Goal: Information Seeking & Learning: Understand process/instructions

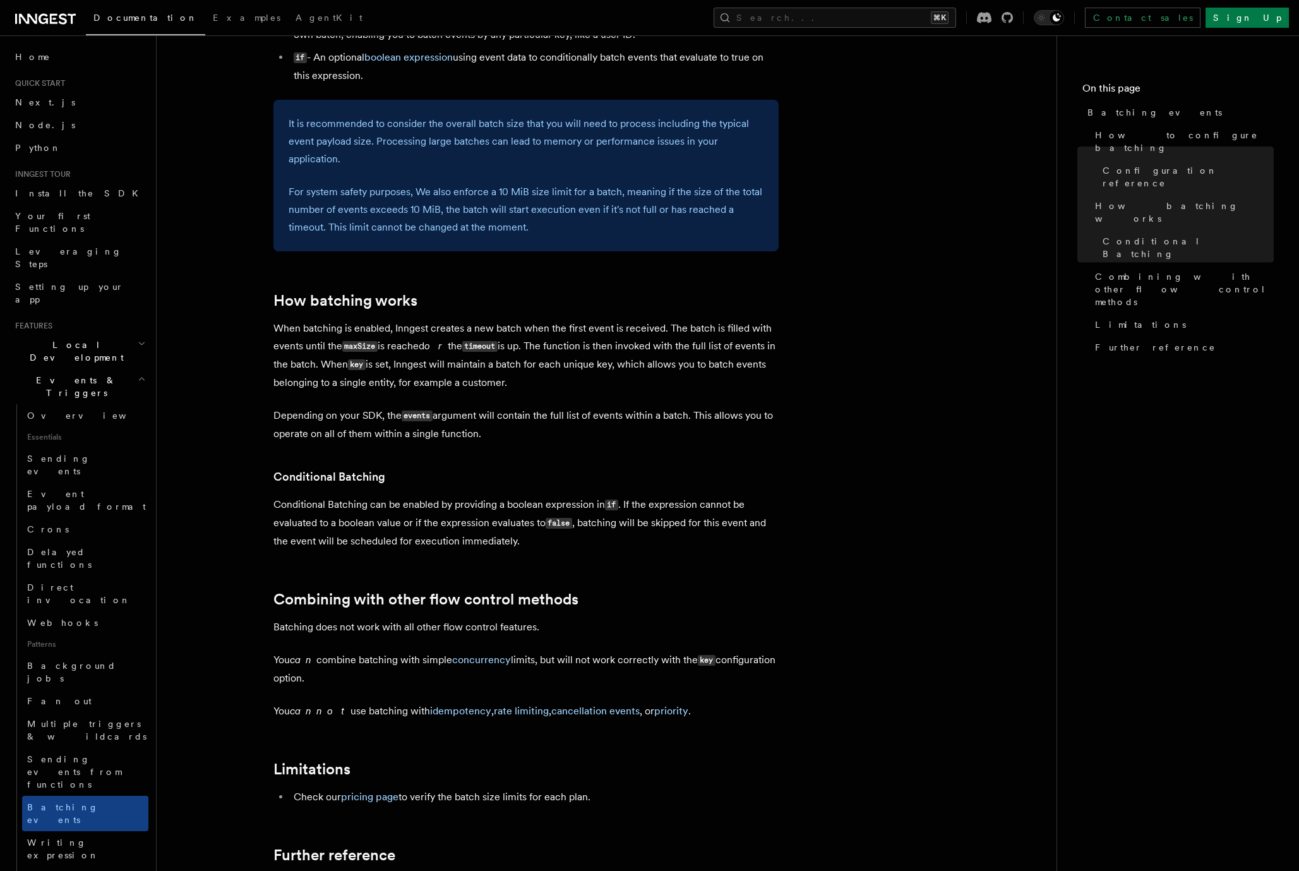
scroll to position [819, 0]
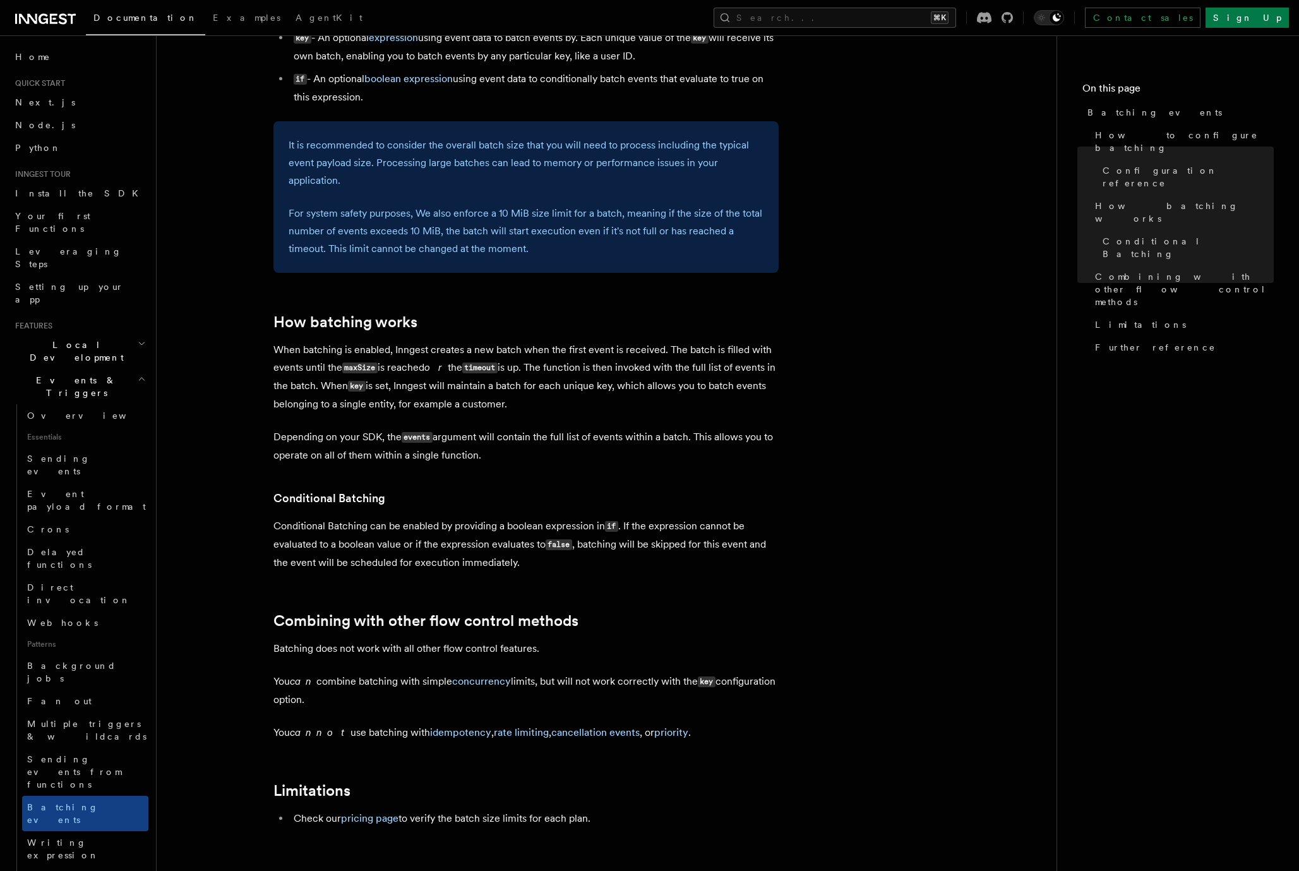
drag, startPoint x: 476, startPoint y: 436, endPoint x: 289, endPoint y: 359, distance: 202.4
click at [289, 359] on article "Features Events & Triggers Batching events Batching allows a function to proces…" at bounding box center [606, 210] width 859 height 1947
click at [289, 359] on p "When batching is enabled, Inngest creates a new batch when the first event is r…" at bounding box center [525, 377] width 505 height 72
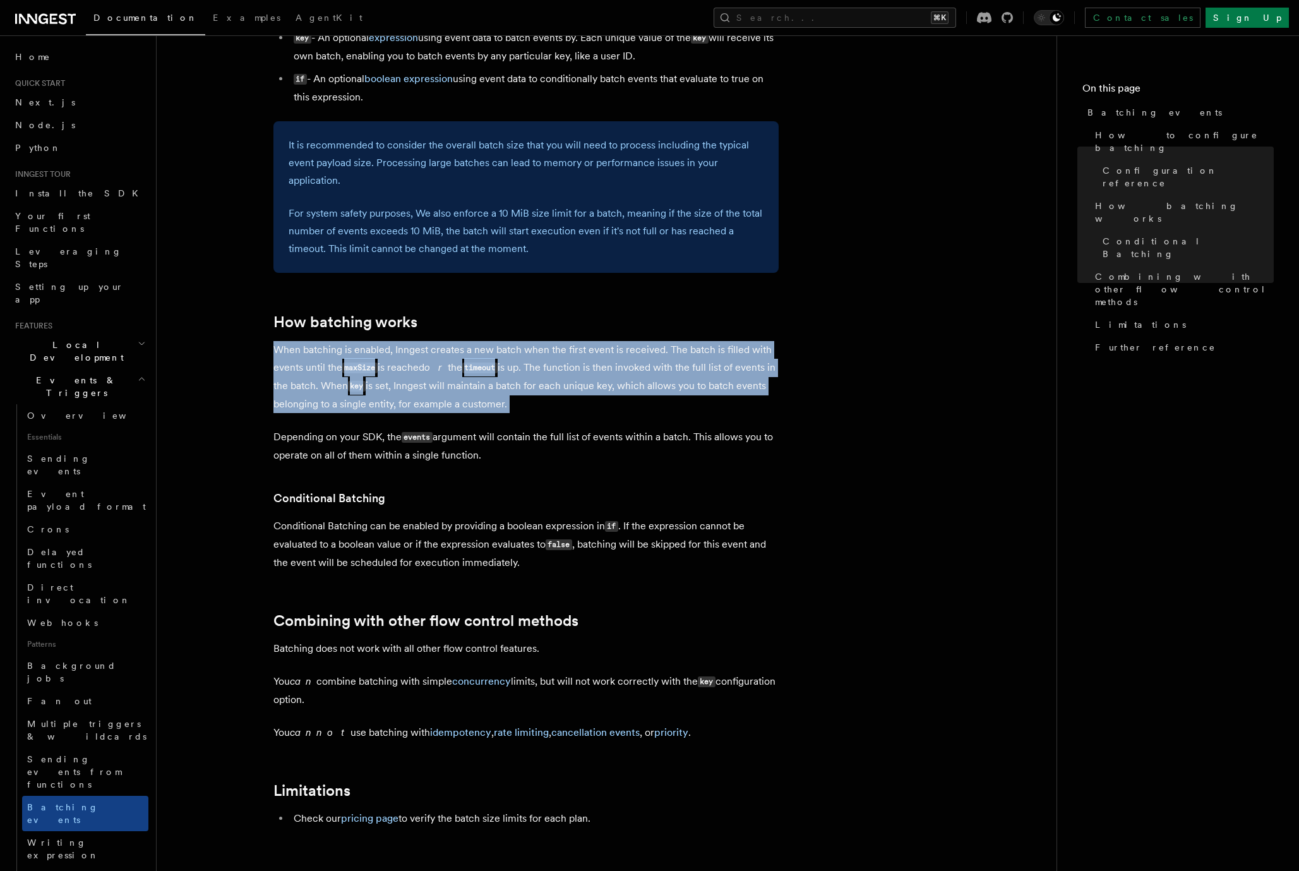
click at [289, 359] on p "When batching is enabled, Inngest creates a new batch when the first event is r…" at bounding box center [525, 377] width 505 height 72
click at [289, 354] on p "When batching is enabled, Inngest creates a new batch when the first event is r…" at bounding box center [525, 377] width 505 height 72
drag, startPoint x: 302, startPoint y: 355, endPoint x: 554, endPoint y: 444, distance: 266.4
click at [554, 444] on article "Features Events & Triggers Batching events Batching allows a function to proces…" at bounding box center [606, 210] width 859 height 1947
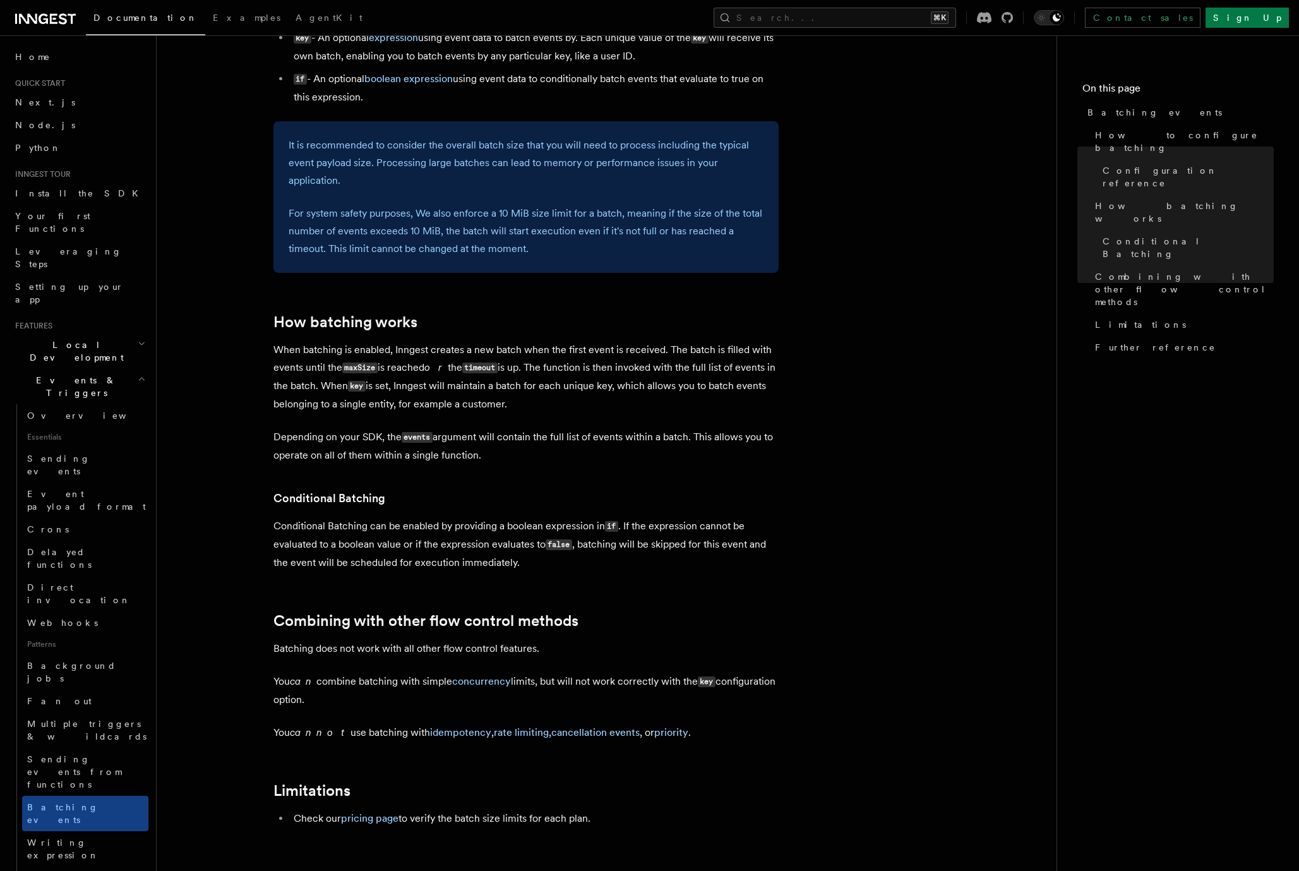
click at [554, 444] on p "Depending on your SDK, the events argument will contain the full list of events…" at bounding box center [525, 446] width 505 height 36
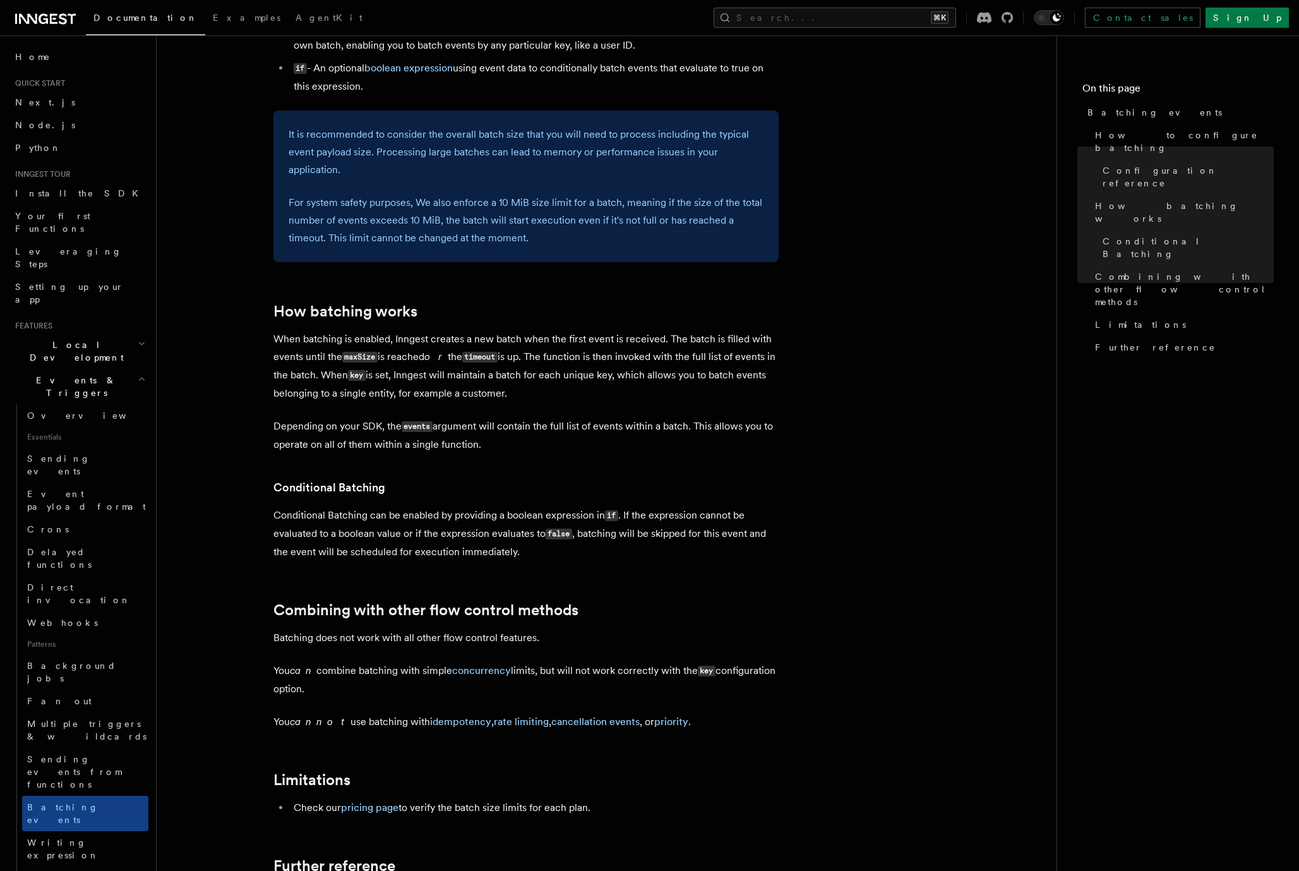
scroll to position [859, 0]
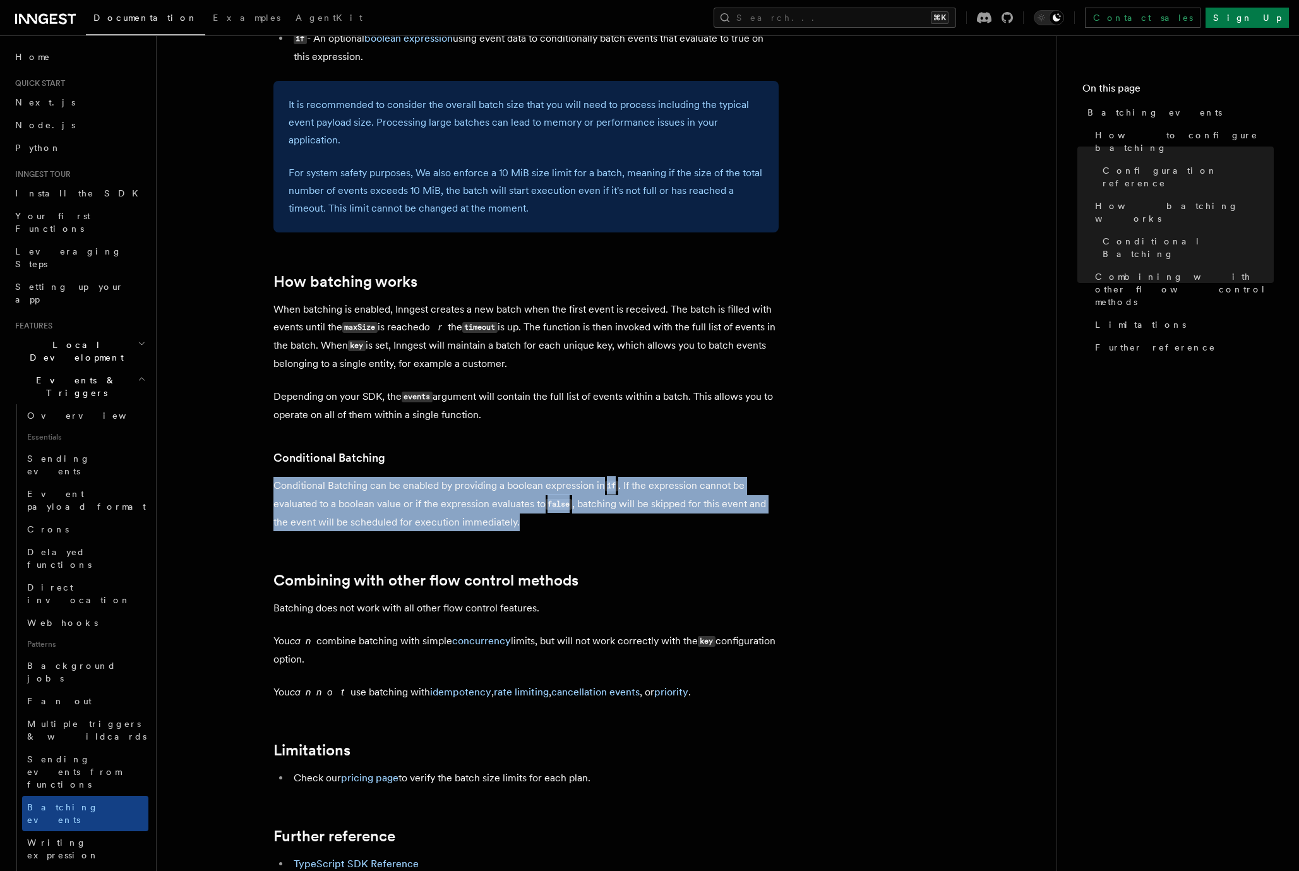
drag, startPoint x: 539, startPoint y: 520, endPoint x: 475, endPoint y: 463, distance: 86.3
click at [475, 463] on article "Features Events & Triggers Batching events Batching allows a function to proces…" at bounding box center [606, 169] width 859 height 1947
click at [482, 480] on p "Conditional Batching can be enabled by providing a boolean expression in if . I…" at bounding box center [525, 504] width 505 height 54
drag, startPoint x: 518, startPoint y: 517, endPoint x: 543, endPoint y: 527, distance: 26.4
click at [543, 527] on p "Conditional Batching can be enabled by providing a boolean expression in if . I…" at bounding box center [525, 504] width 505 height 54
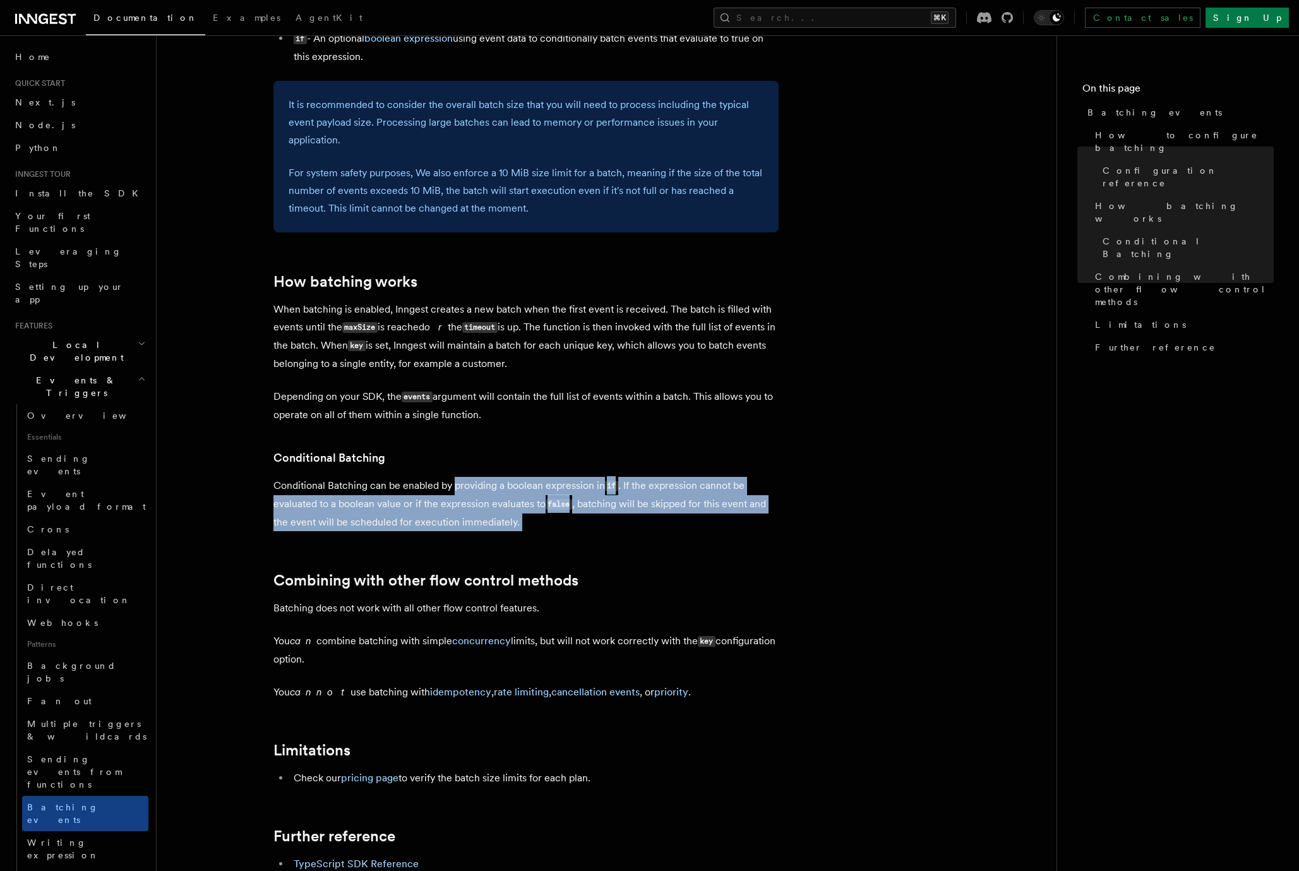
click at [543, 527] on p "Conditional Batching can be enabled by providing a boolean expression in if . I…" at bounding box center [525, 504] width 505 height 54
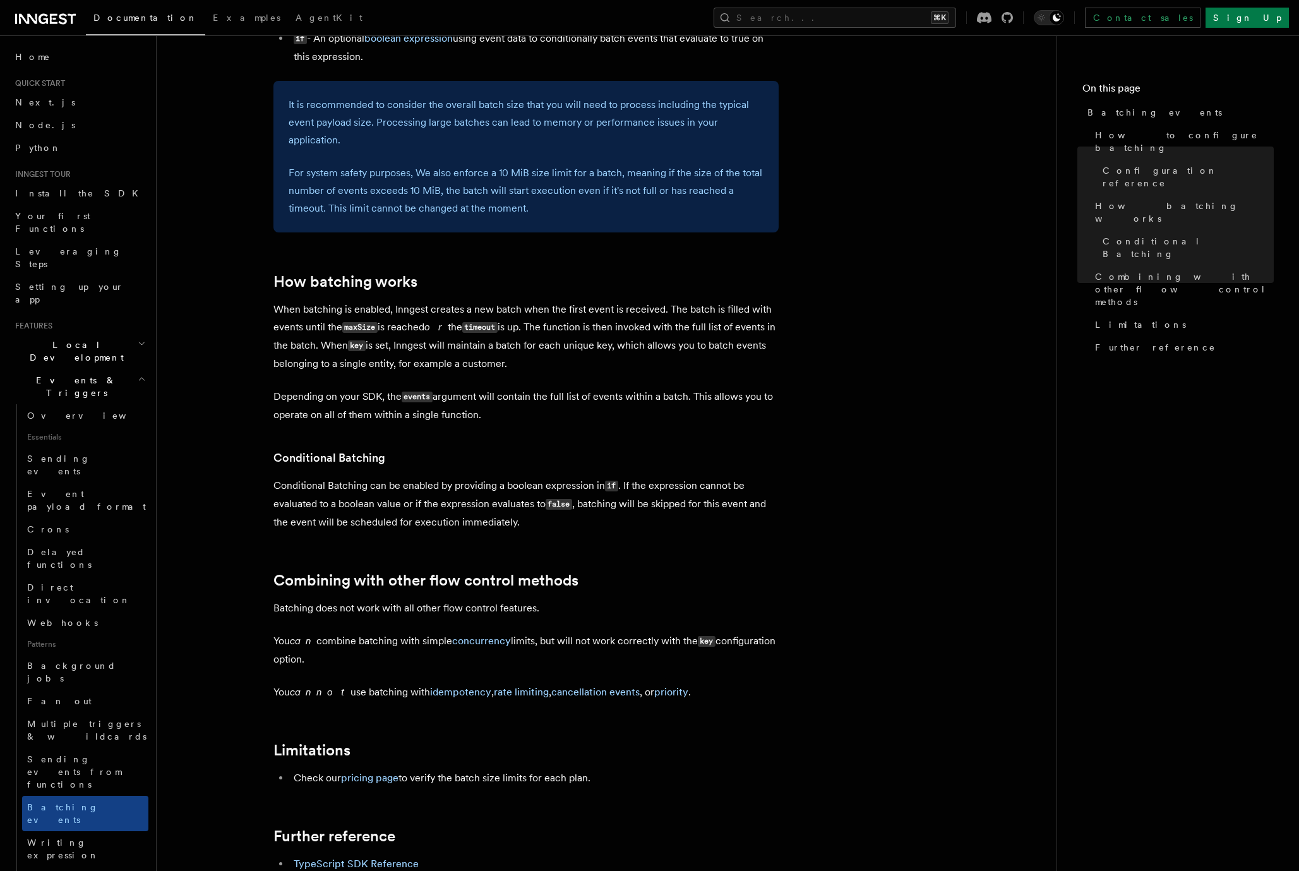
click at [544, 526] on p "Conditional Batching can be enabled by providing a boolean expression in if . I…" at bounding box center [525, 504] width 505 height 54
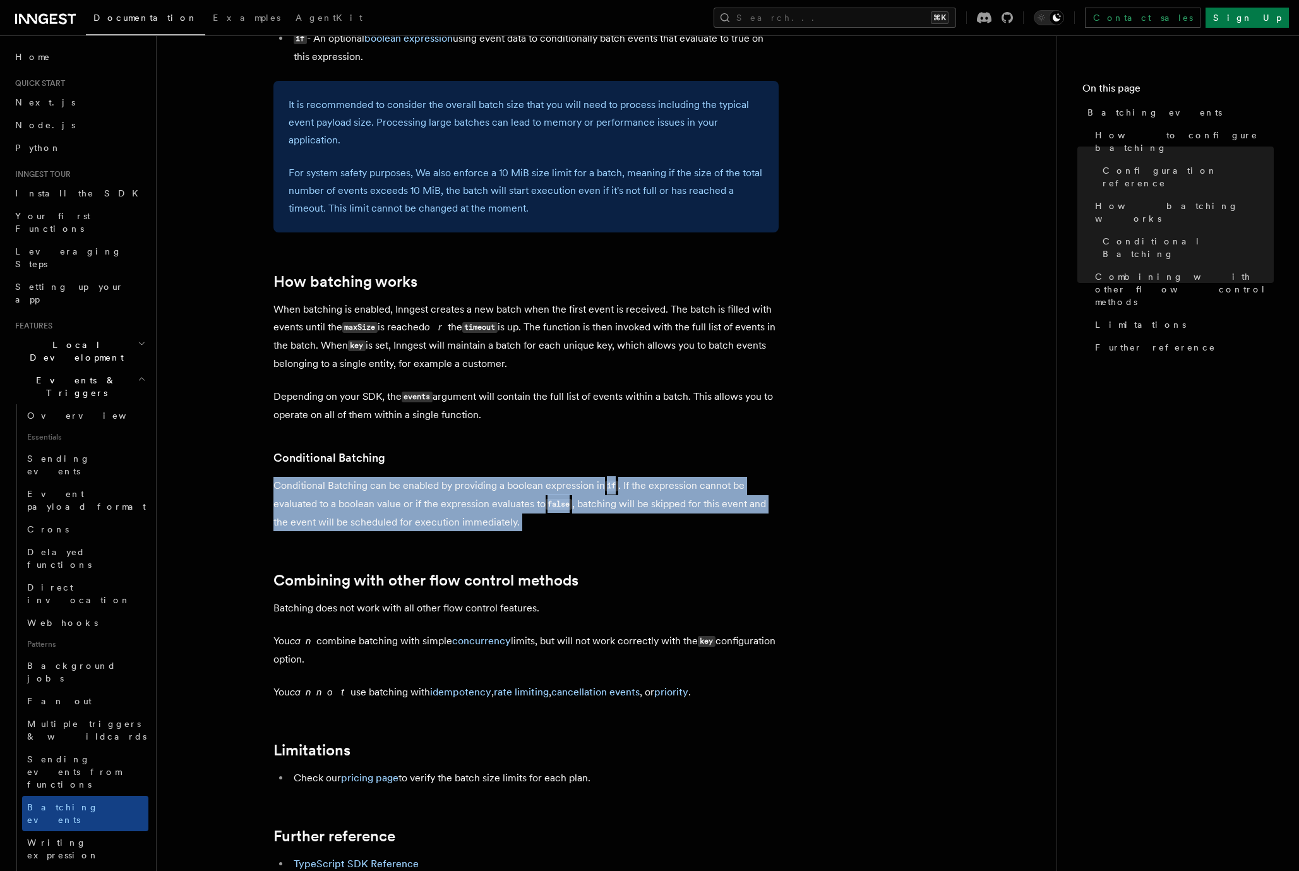
click at [544, 526] on p "Conditional Batching can be enabled by providing a boolean expression in if . I…" at bounding box center [525, 504] width 505 height 54
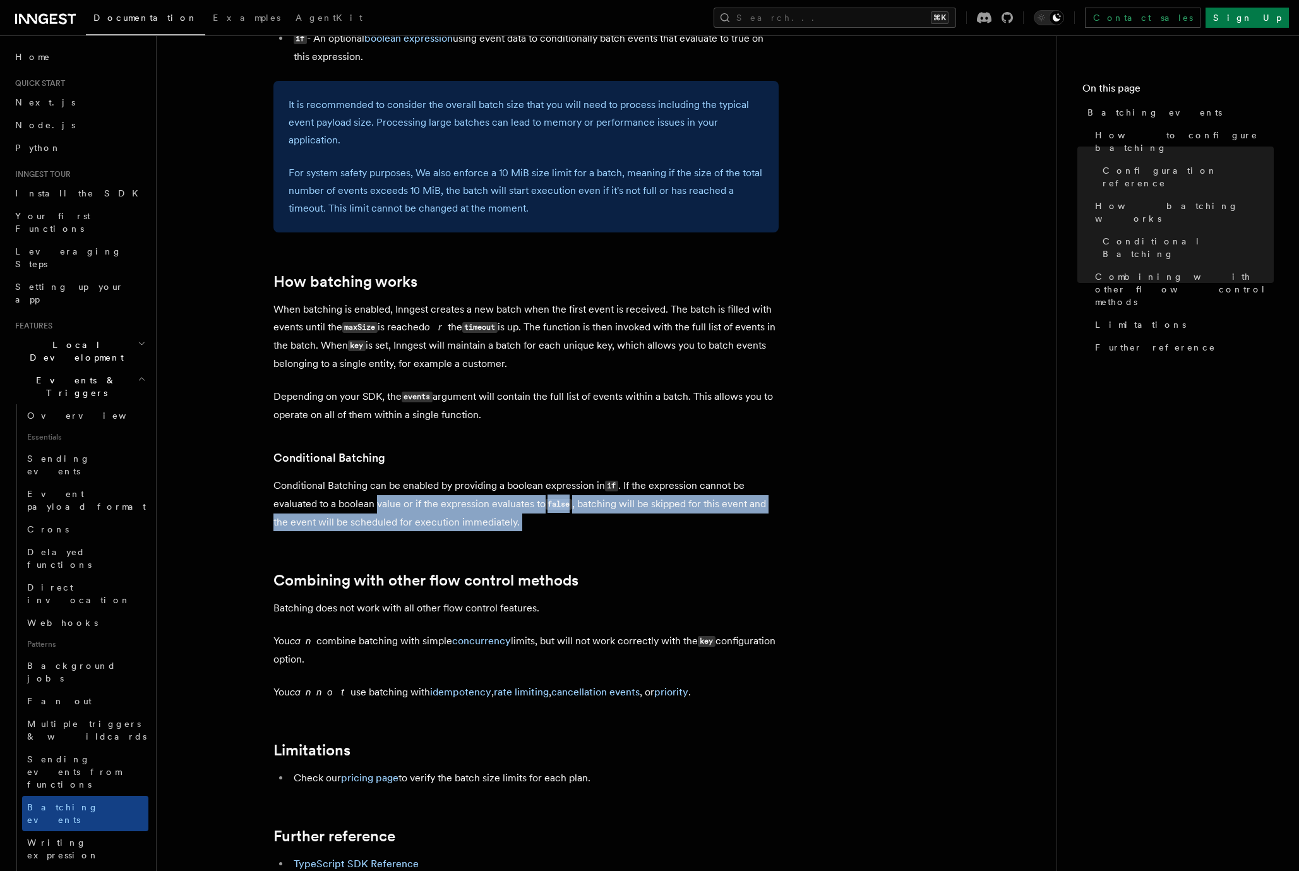
click at [376, 511] on p "Conditional Batching can be enabled by providing a boolean expression in if . I…" at bounding box center [525, 504] width 505 height 54
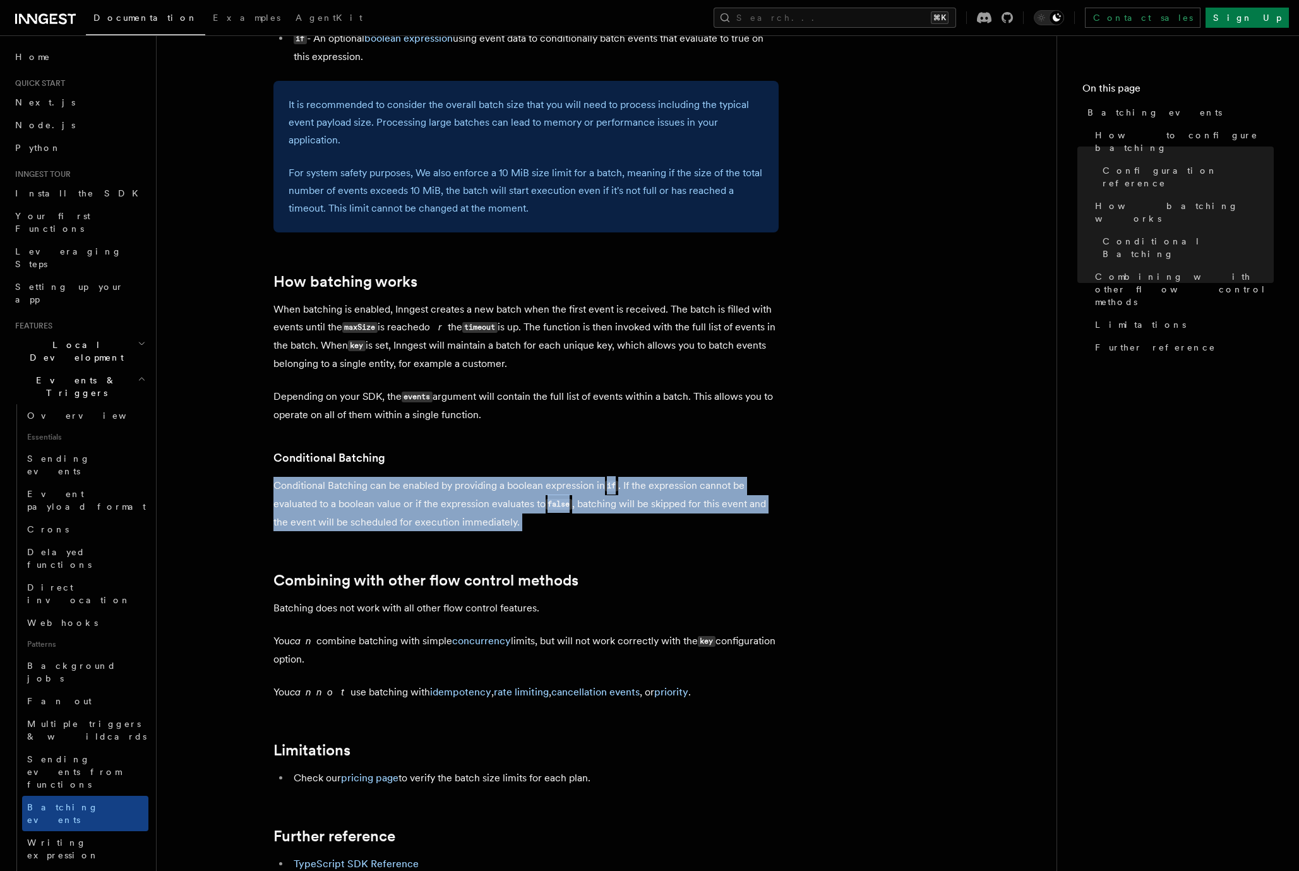
click at [376, 511] on p "Conditional Batching can be enabled by providing a boolean expression in if . I…" at bounding box center [525, 504] width 505 height 54
click at [427, 510] on p "Conditional Batching can be enabled by providing a boolean expression in if . I…" at bounding box center [525, 504] width 505 height 54
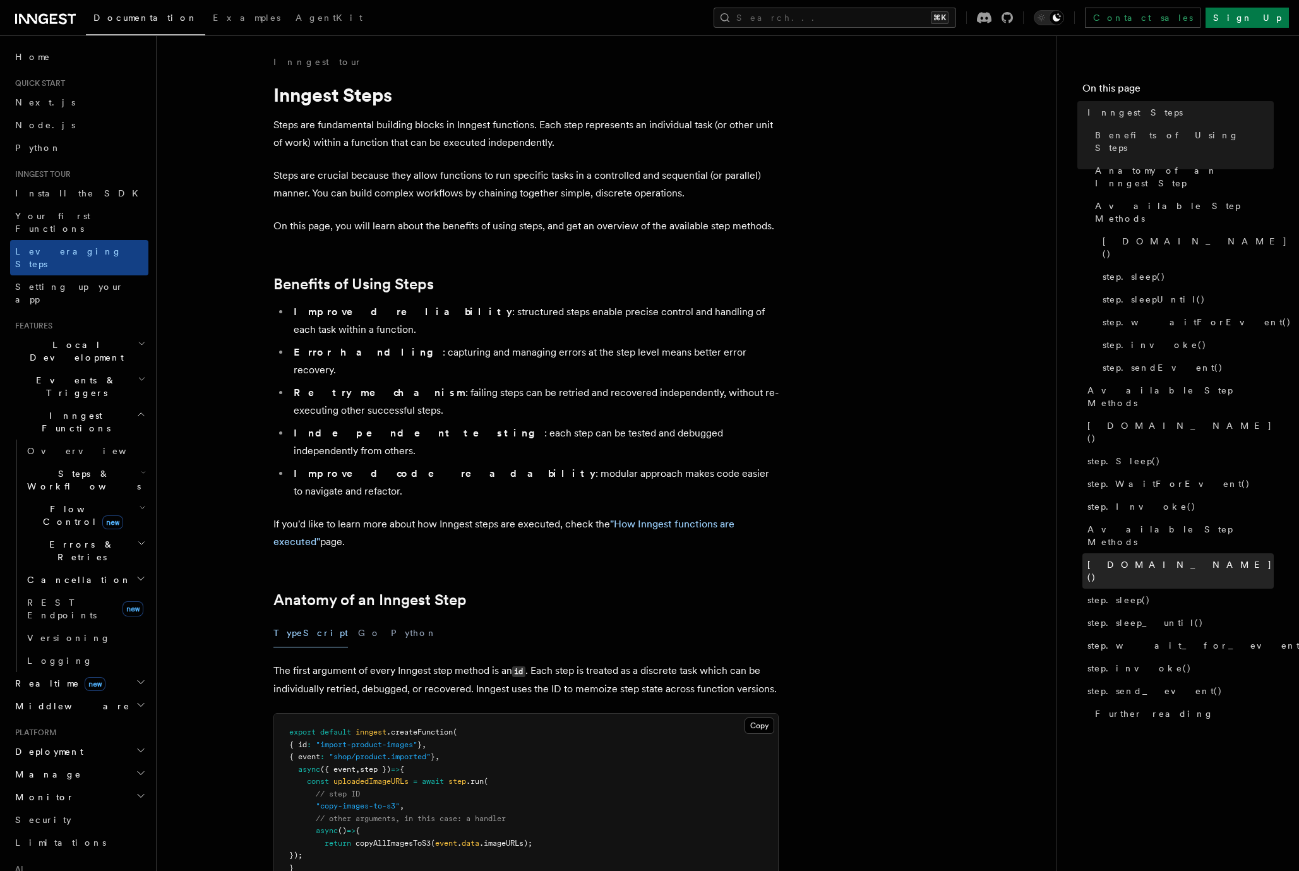
click at [1105, 558] on span "[DOMAIN_NAME]()" at bounding box center [1180, 570] width 186 height 25
click at [1104, 558] on span "[DOMAIN_NAME]()" at bounding box center [1180, 570] width 186 height 25
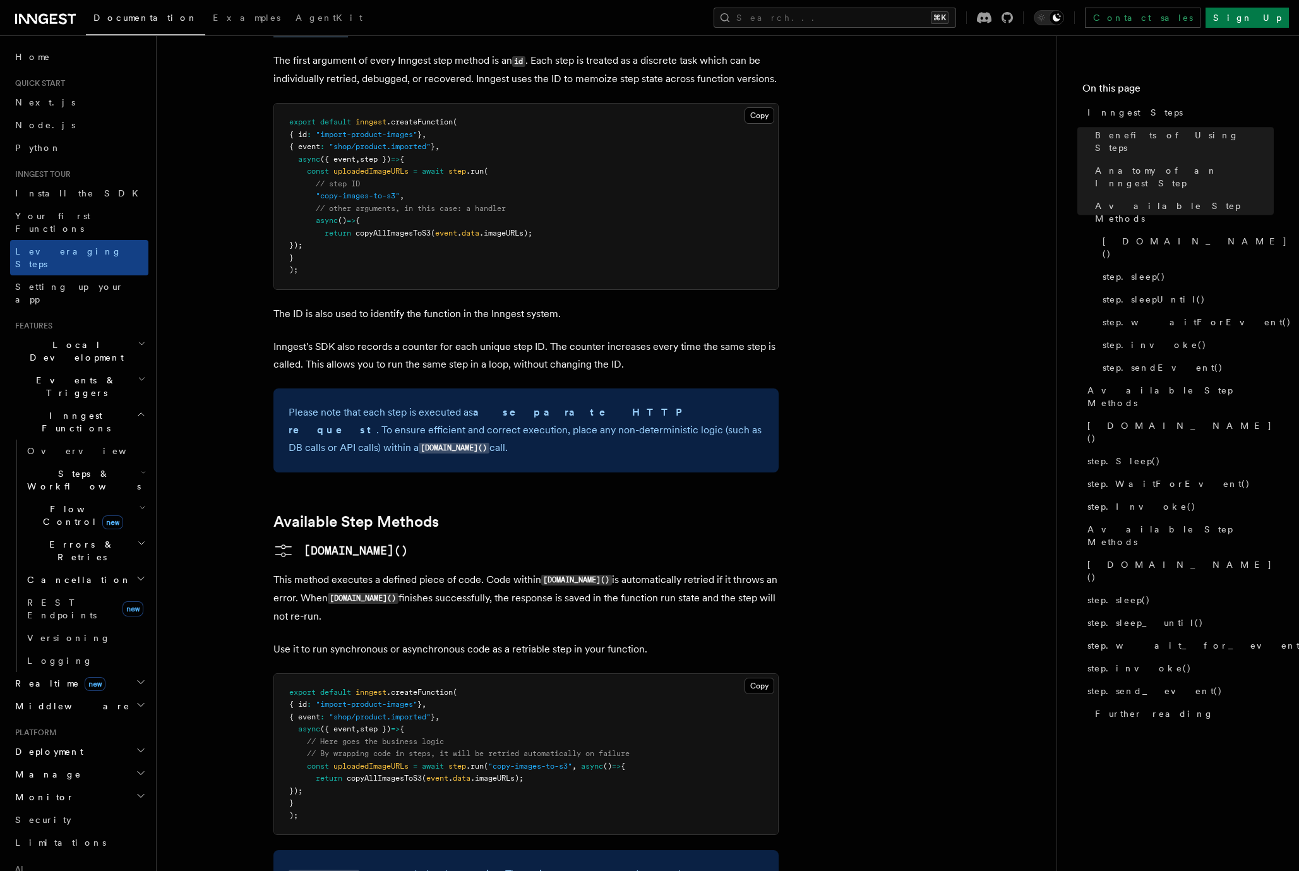
scroll to position [662, 0]
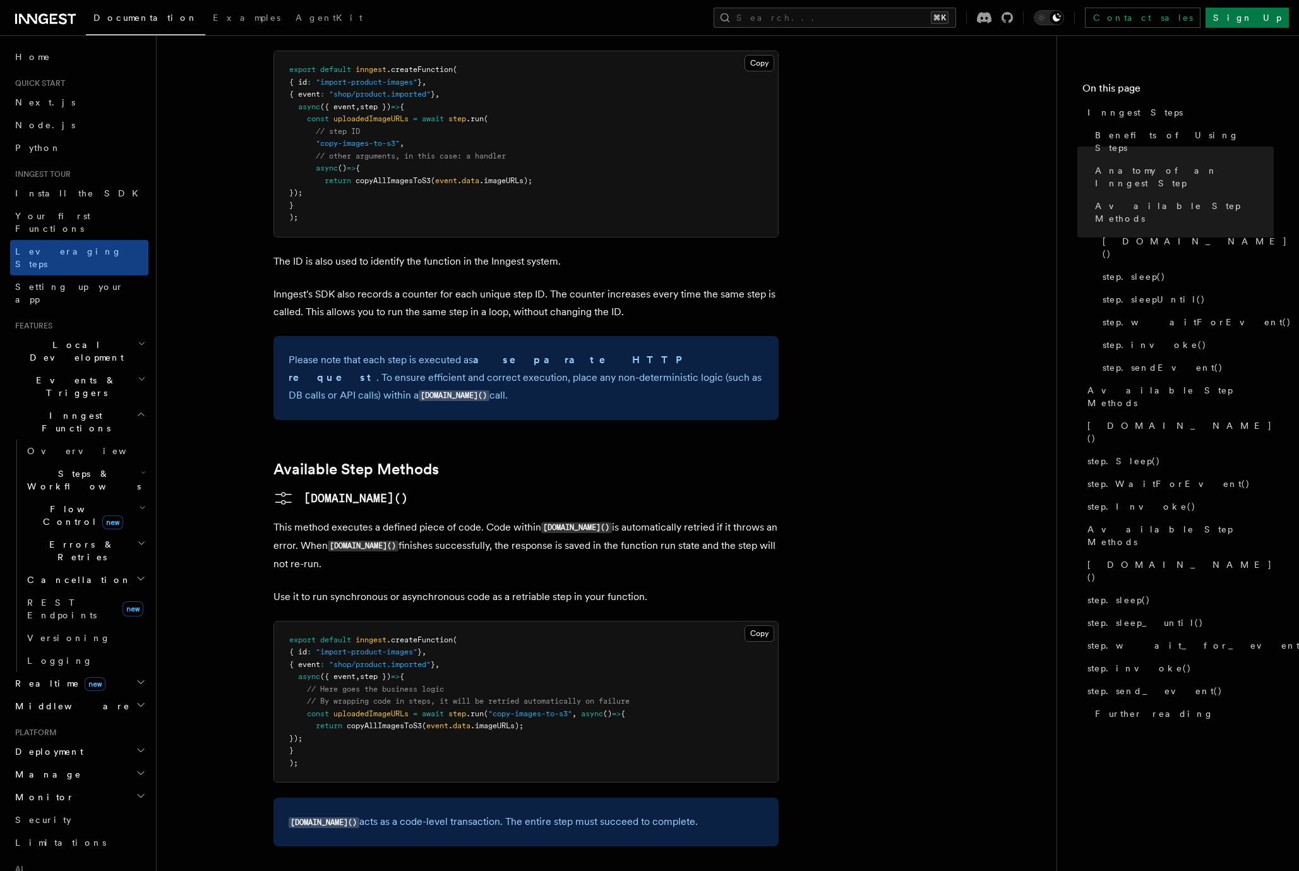
click at [393, 518] on p "This method executes a defined piece of code. Code within [DOMAIN_NAME]() is au…" at bounding box center [525, 545] width 505 height 54
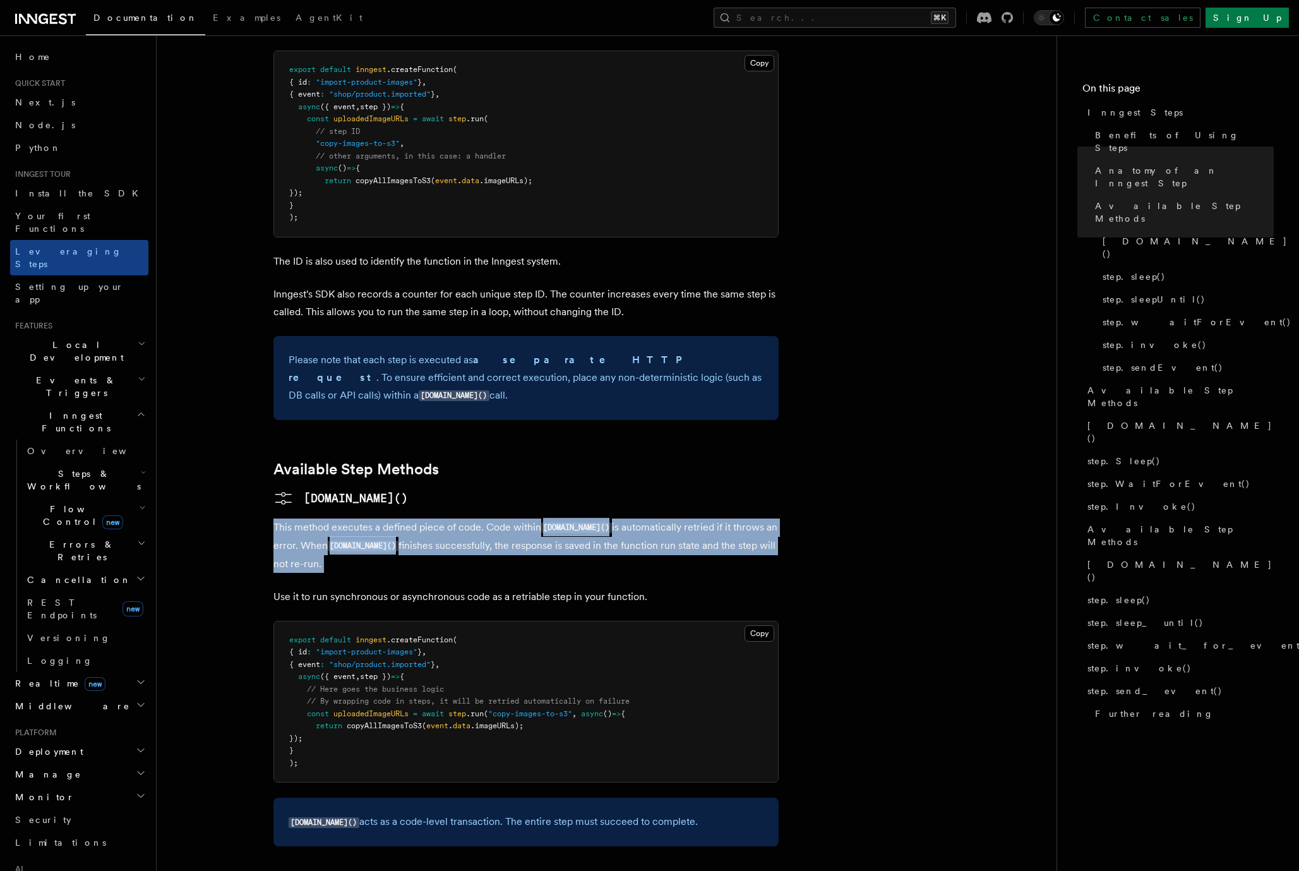
click at [393, 518] on p "This method executes a defined piece of code. Code within [DOMAIN_NAME]() is au…" at bounding box center [525, 545] width 505 height 54
click at [467, 518] on p "This method executes a defined piece of code. Code within [DOMAIN_NAME]() is au…" at bounding box center [525, 545] width 505 height 54
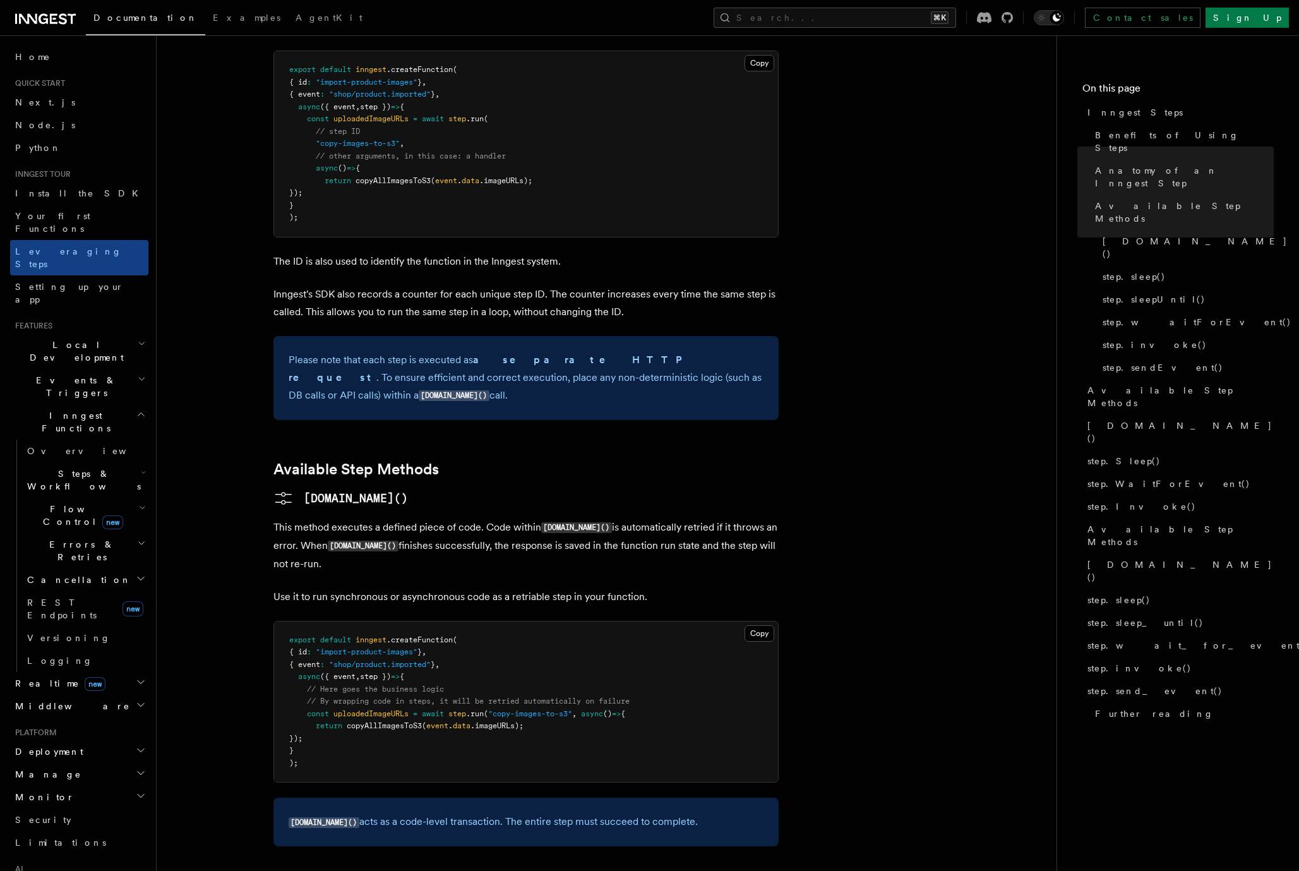
drag, startPoint x: 394, startPoint y: 468, endPoint x: 286, endPoint y: 443, distance: 110.9
click at [287, 518] on p "This method executes a defined piece of code. Code within [DOMAIN_NAME]() is au…" at bounding box center [525, 545] width 505 height 54
click at [286, 518] on p "This method executes a defined piece of code. Code within [DOMAIN_NAME]() is au…" at bounding box center [525, 545] width 505 height 54
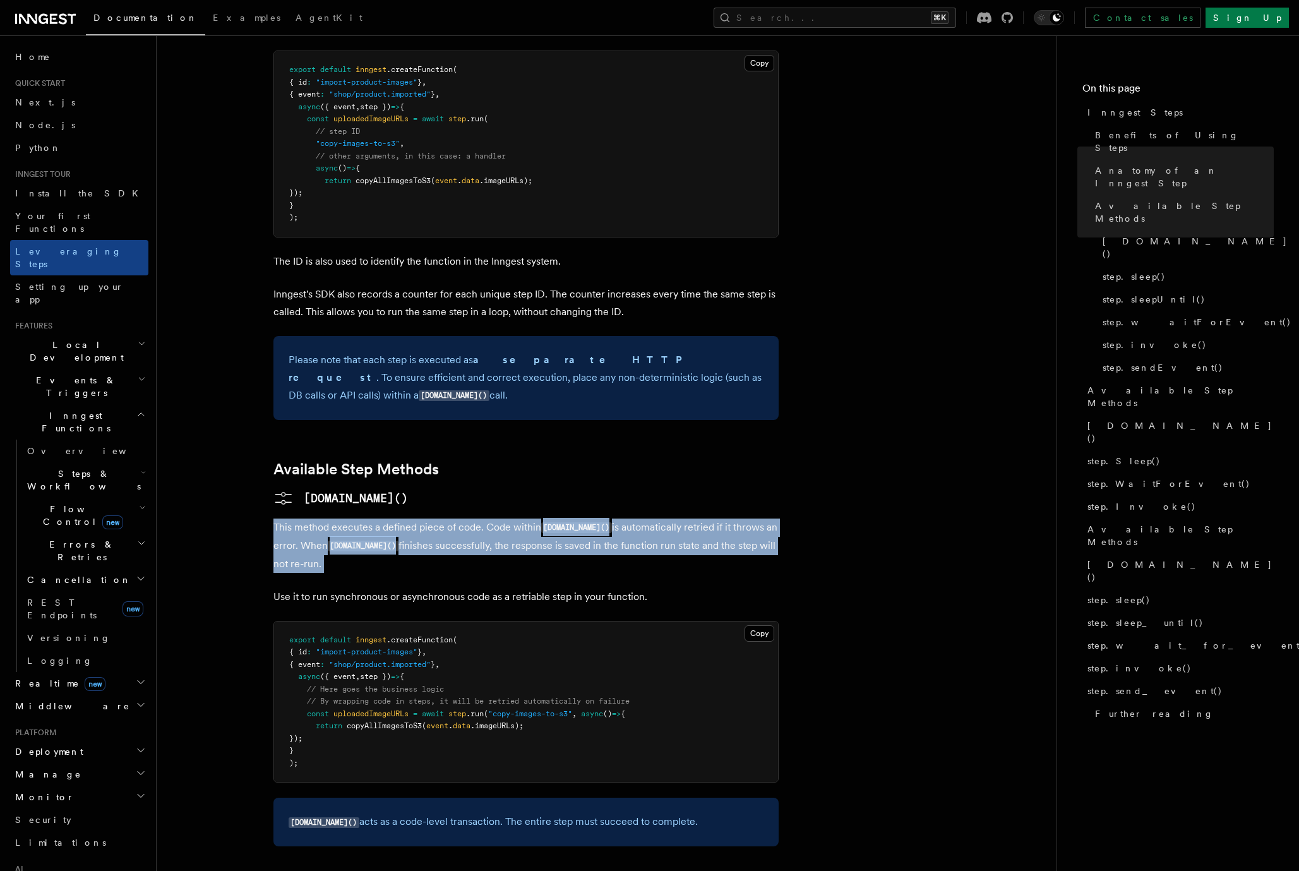
click at [286, 518] on p "This method executes a defined piece of code. Code within [DOMAIN_NAME]() is au…" at bounding box center [525, 545] width 505 height 54
click at [320, 518] on p "This method executes a defined piece of code. Code within [DOMAIN_NAME]() is au…" at bounding box center [525, 545] width 505 height 54
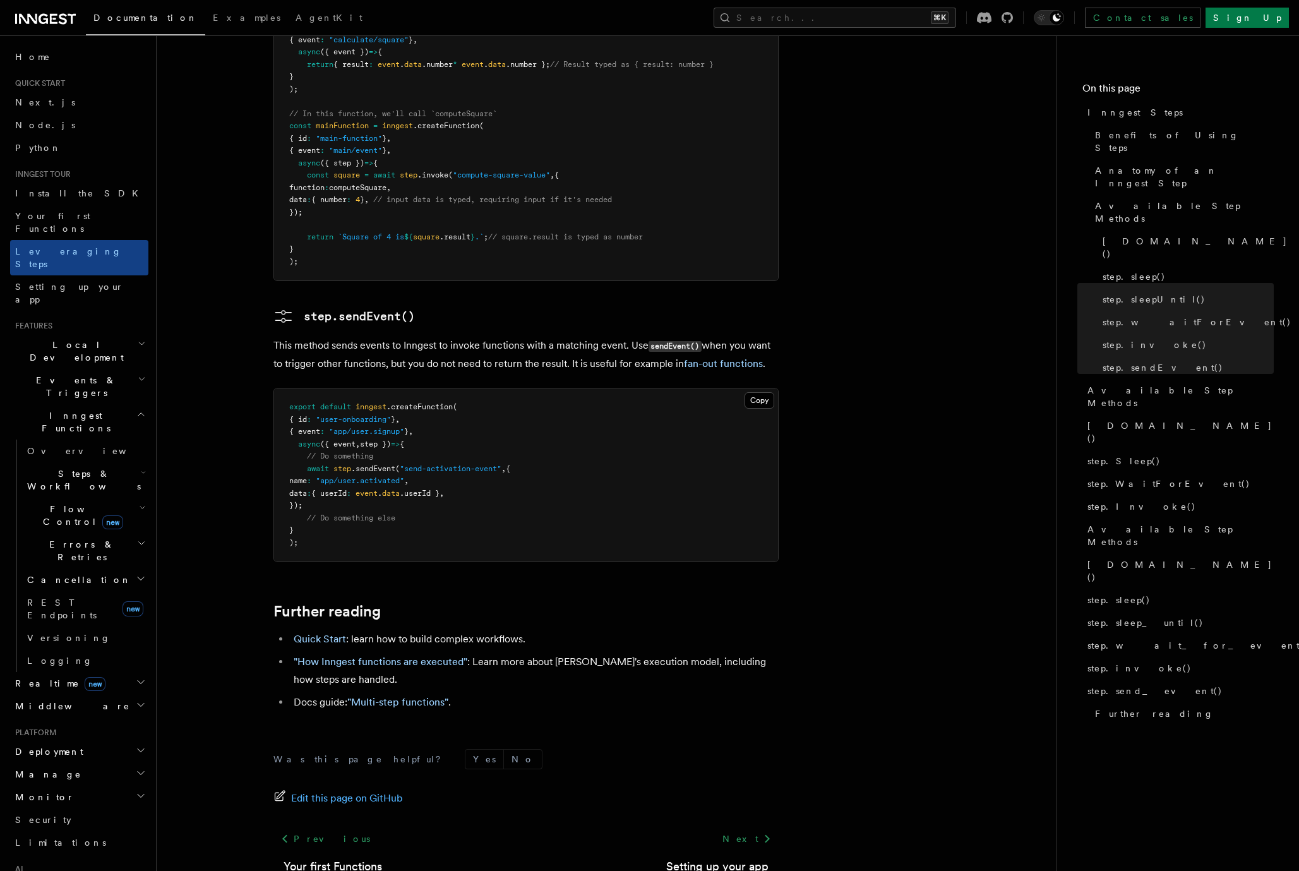
scroll to position [2460, 0]
click at [402, 696] on link ""Multi-step functions"" at bounding box center [397, 702] width 101 height 12
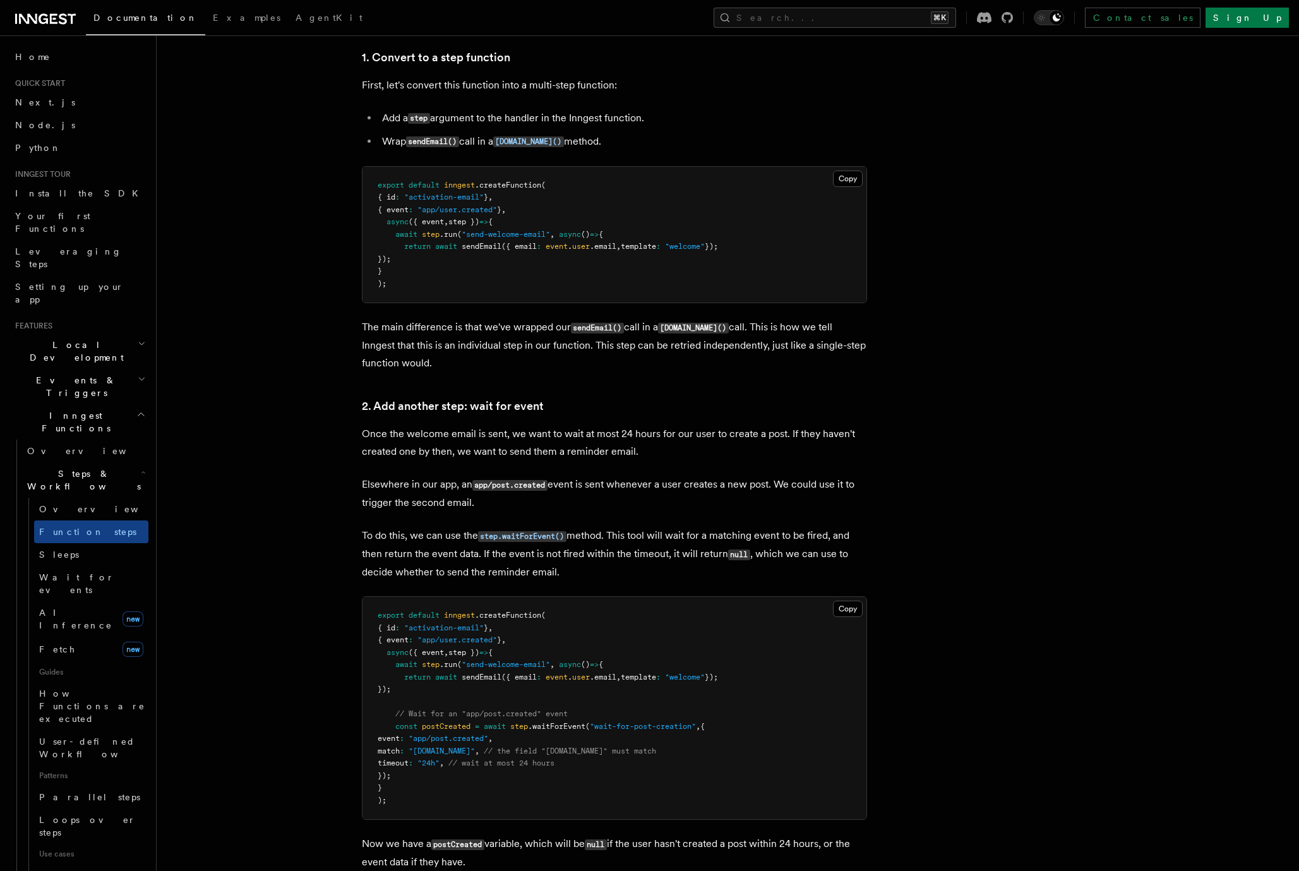
scroll to position [839, 0]
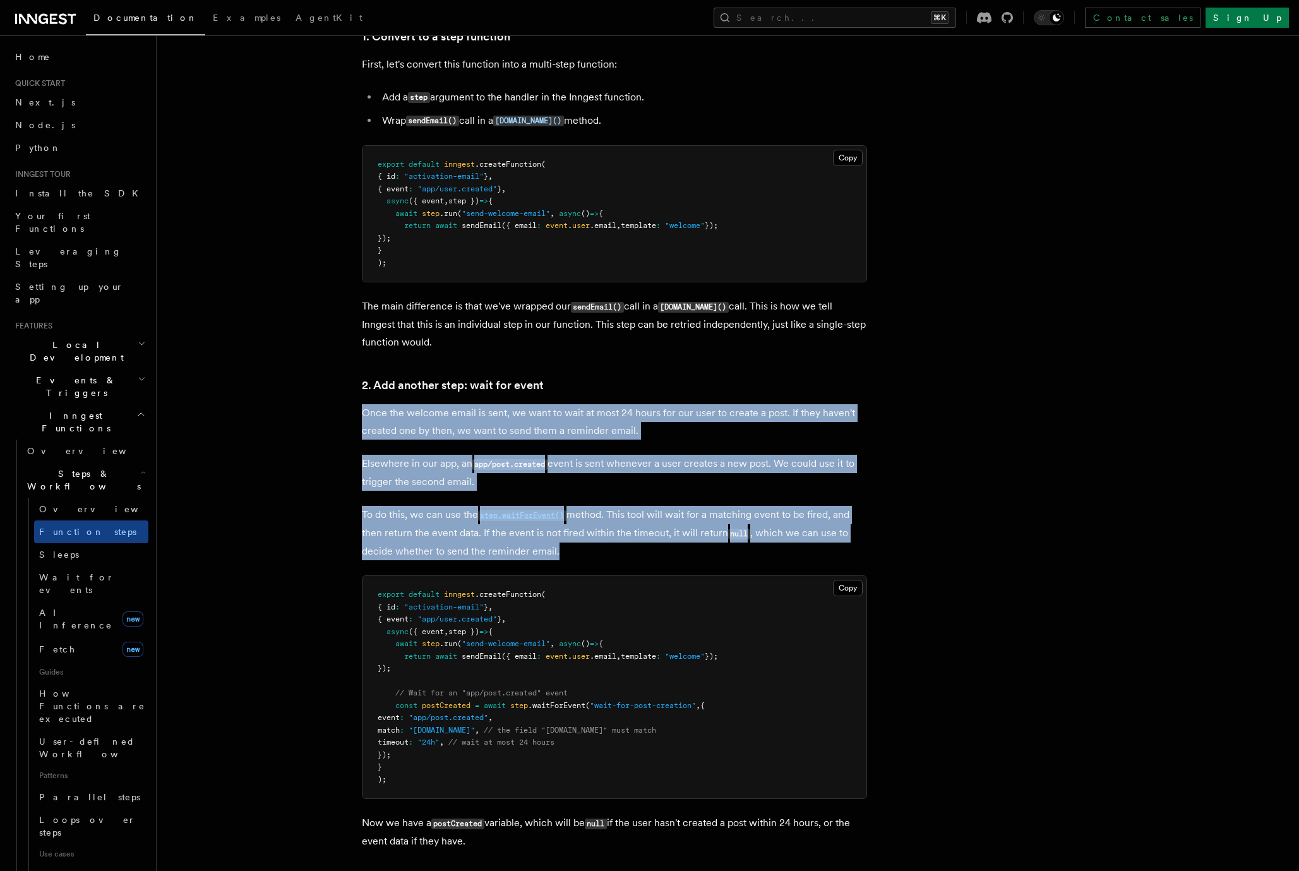
drag, startPoint x: 597, startPoint y: 552, endPoint x: 335, endPoint y: 414, distance: 295.7
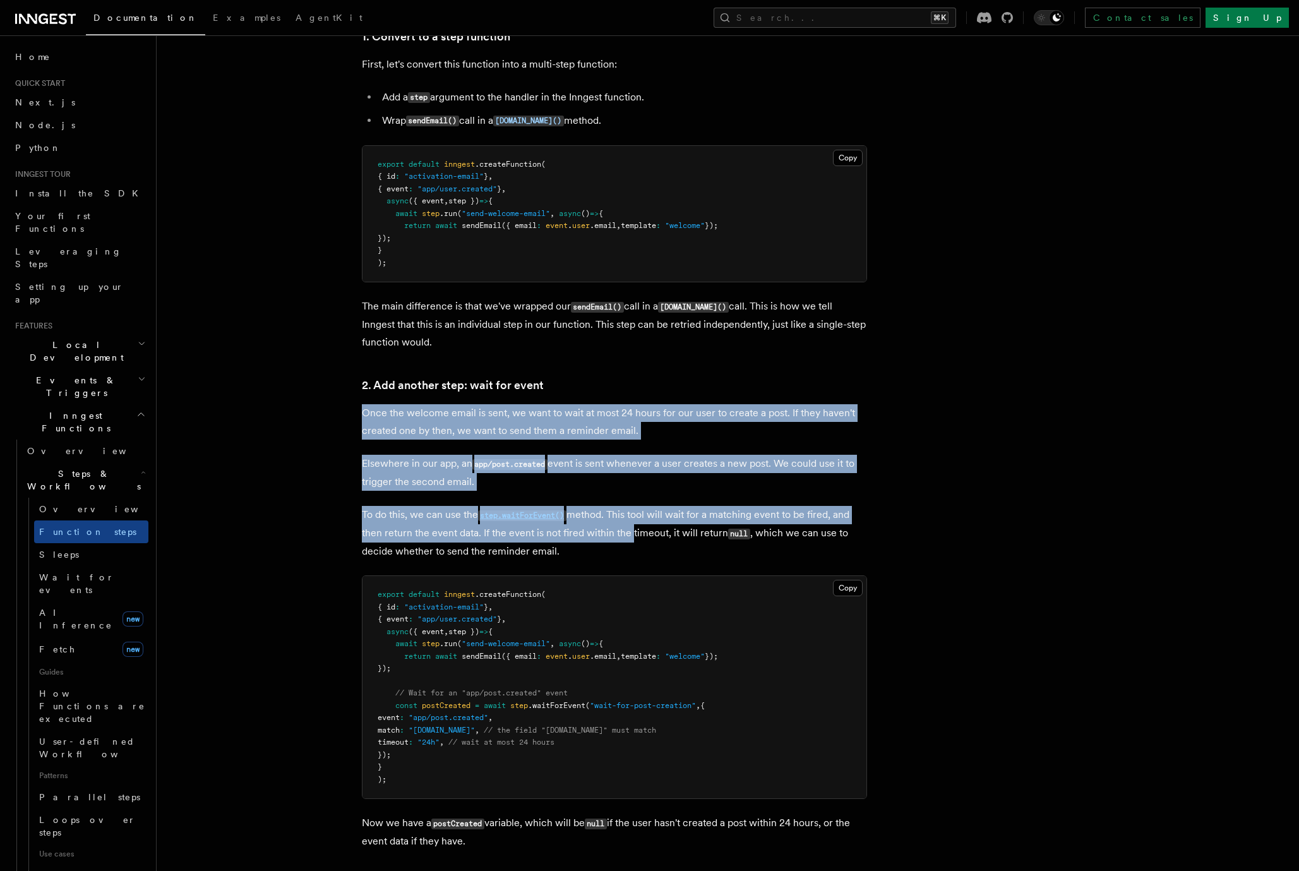
drag, startPoint x: 335, startPoint y: 414, endPoint x: 621, endPoint y: 540, distance: 312.3
click at [621, 540] on p "To do this, we can use the step.waitForEvent() method. This tool will wait for …" at bounding box center [614, 533] width 505 height 54
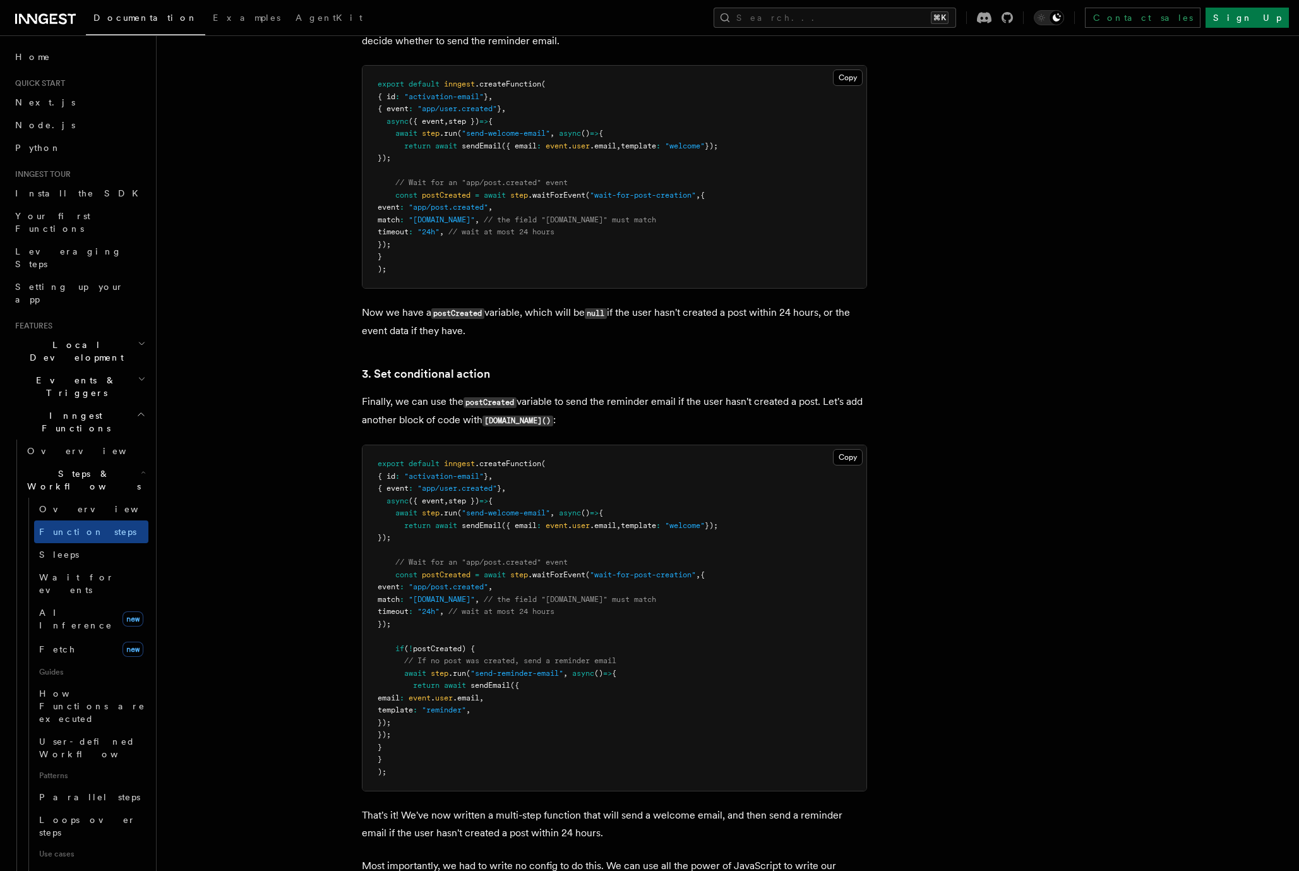
scroll to position [1341, 0]
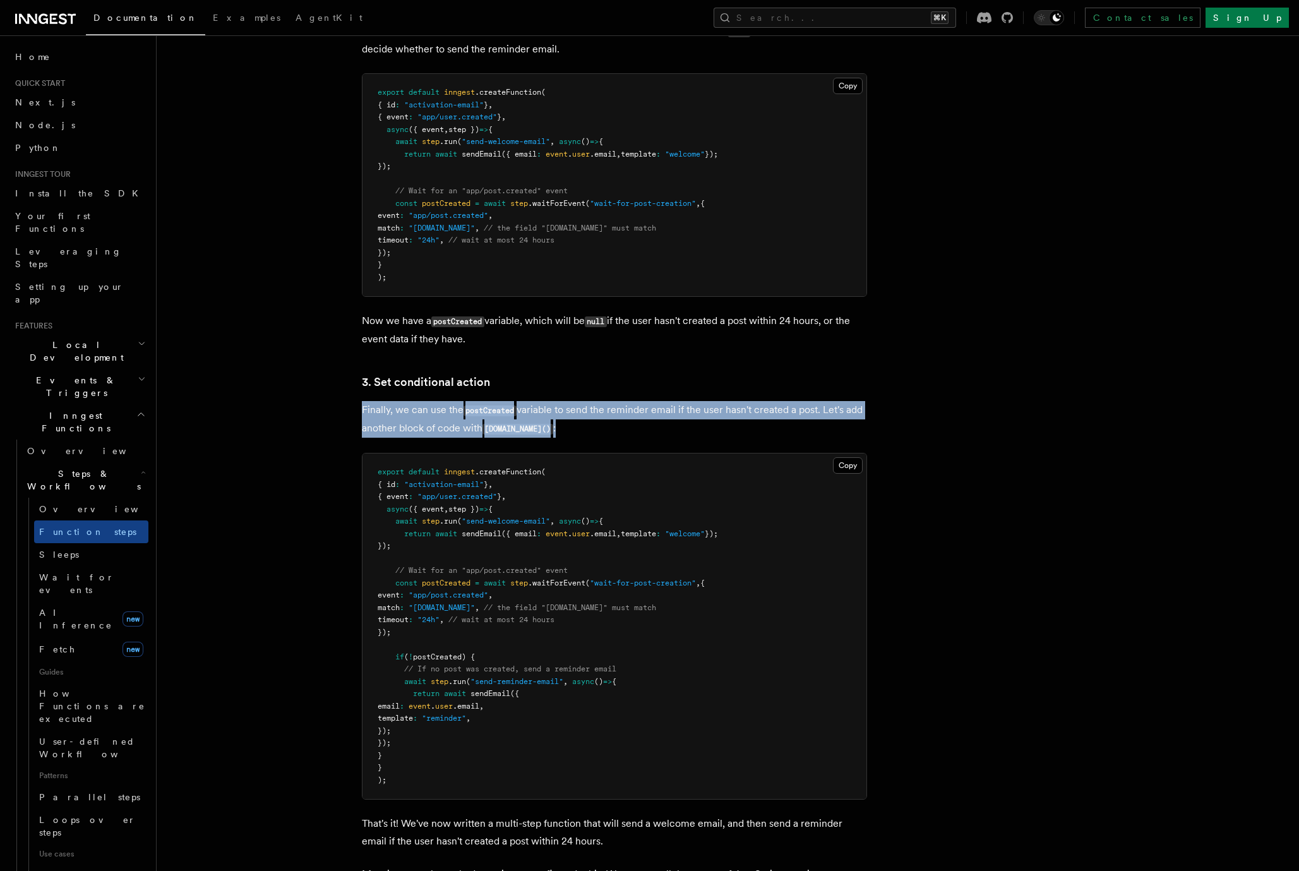
drag, startPoint x: 388, startPoint y: 415, endPoint x: 660, endPoint y: 422, distance: 272.2
click at [660, 422] on p "Finally, we can use the postCreated variable to send the reminder email if the …" at bounding box center [614, 419] width 505 height 37
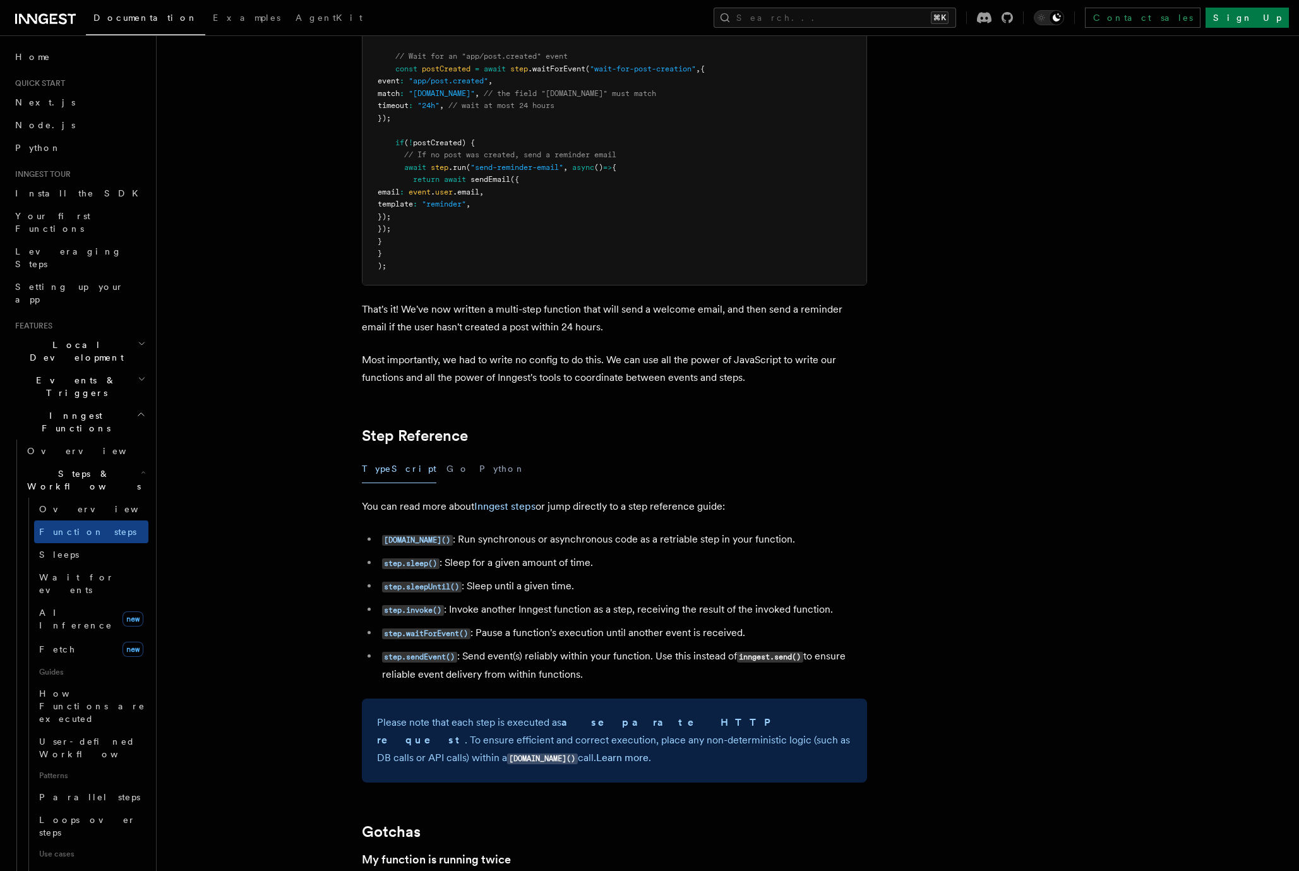
scroll to position [1874, 0]
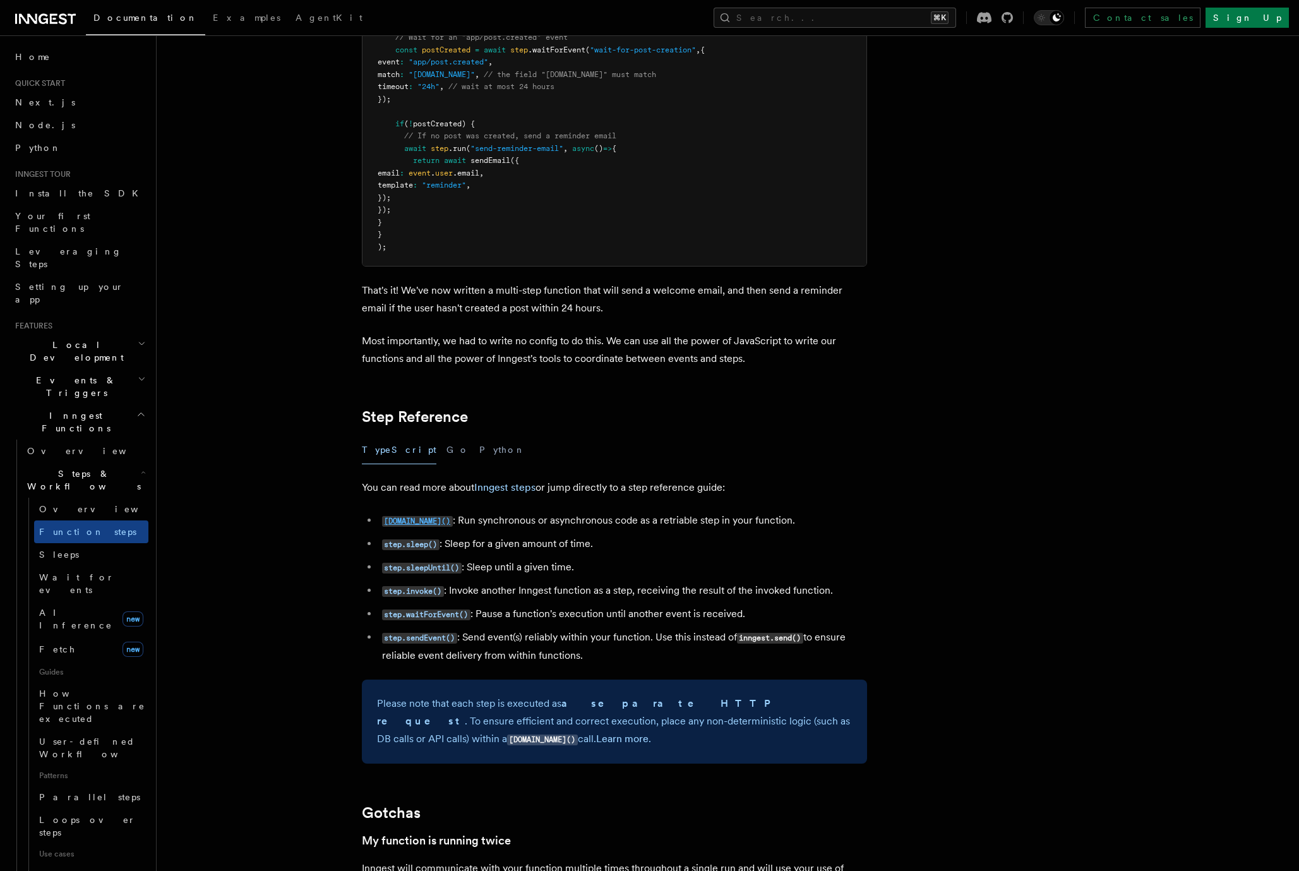
click at [412, 522] on code "[DOMAIN_NAME]()" at bounding box center [417, 521] width 71 height 11
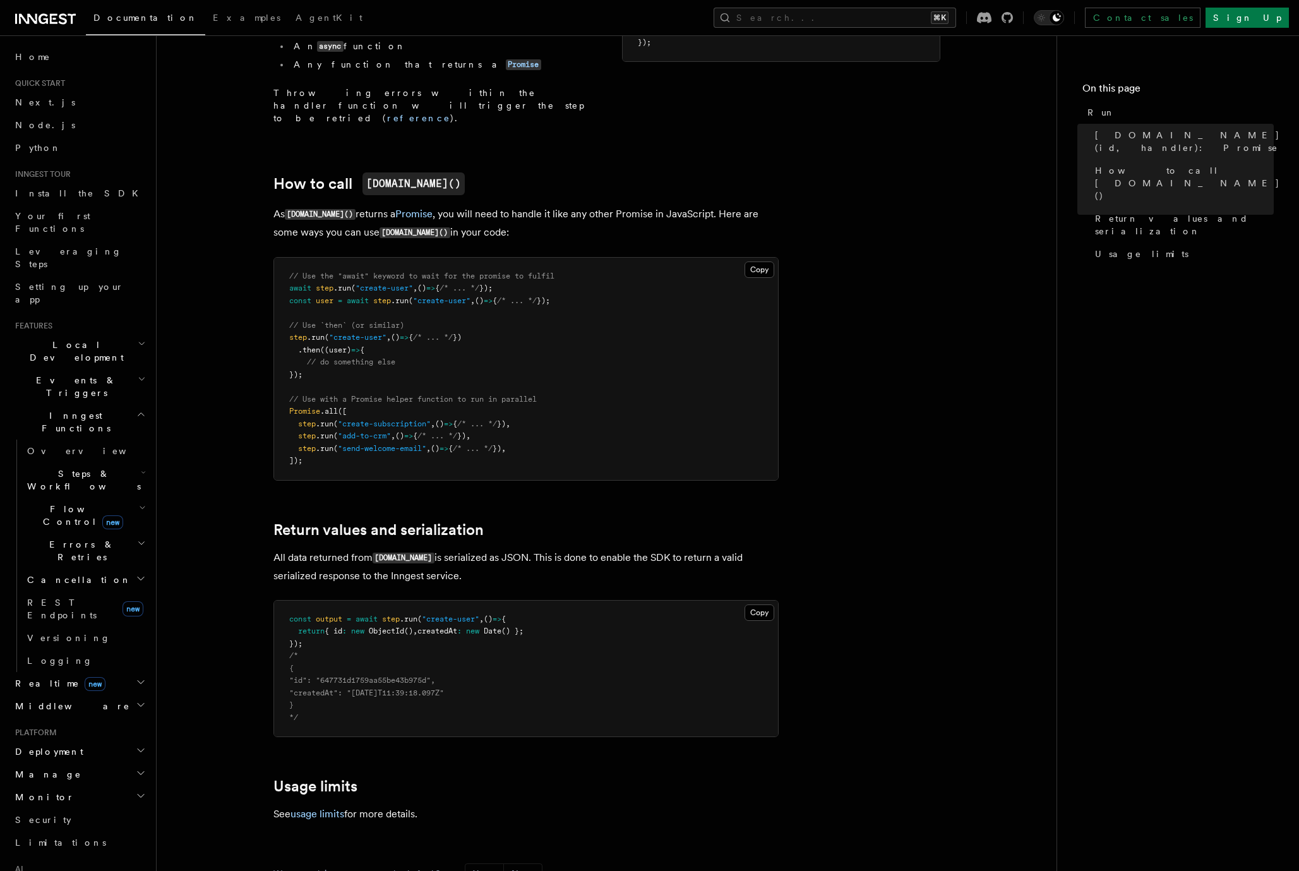
scroll to position [725, 0]
